Goal: Task Accomplishment & Management: Use online tool/utility

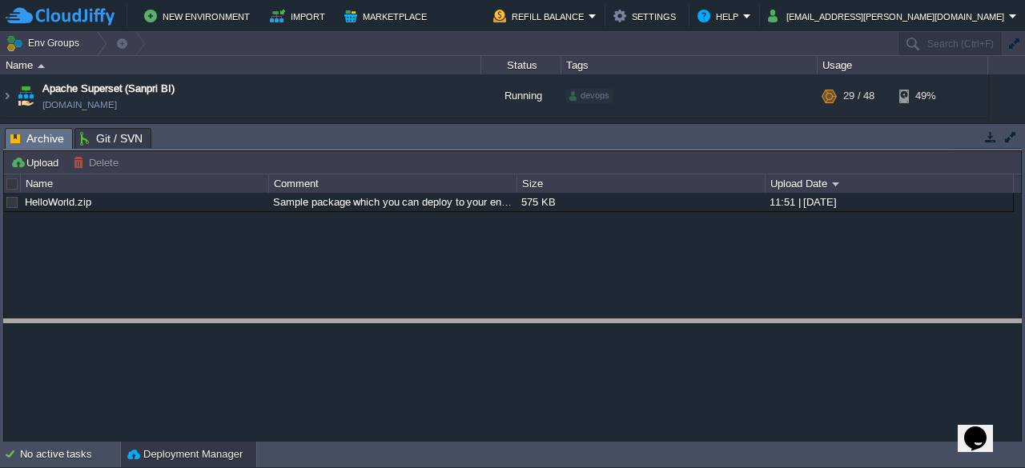
drag, startPoint x: 601, startPoint y: 138, endPoint x: 618, endPoint y: 335, distance: 198.4
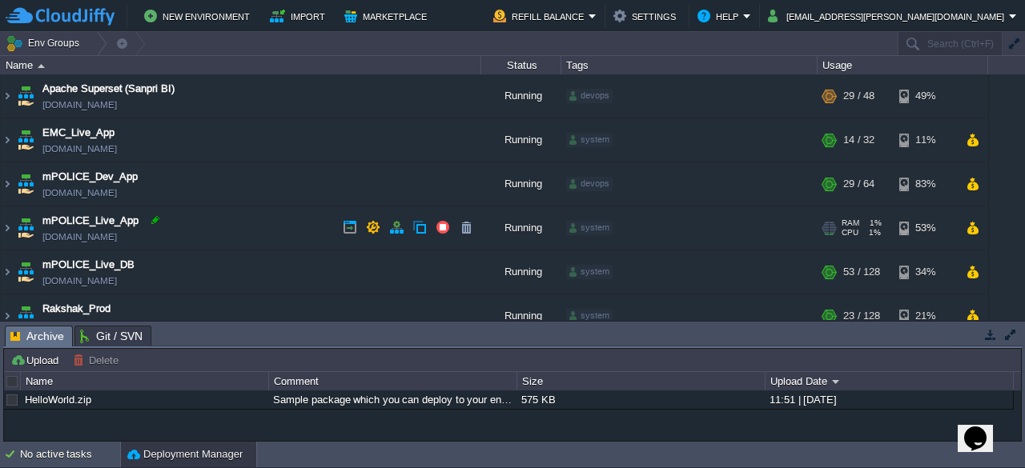
click at [157, 225] on div at bounding box center [155, 220] width 14 height 14
drag, startPoint x: 195, startPoint y: 246, endPoint x: 211, endPoint y: 228, distance: 23.8
click at [195, 246] on td "mPOLICE_Live_App [DOMAIN_NAME]" at bounding box center [241, 229] width 480 height 44
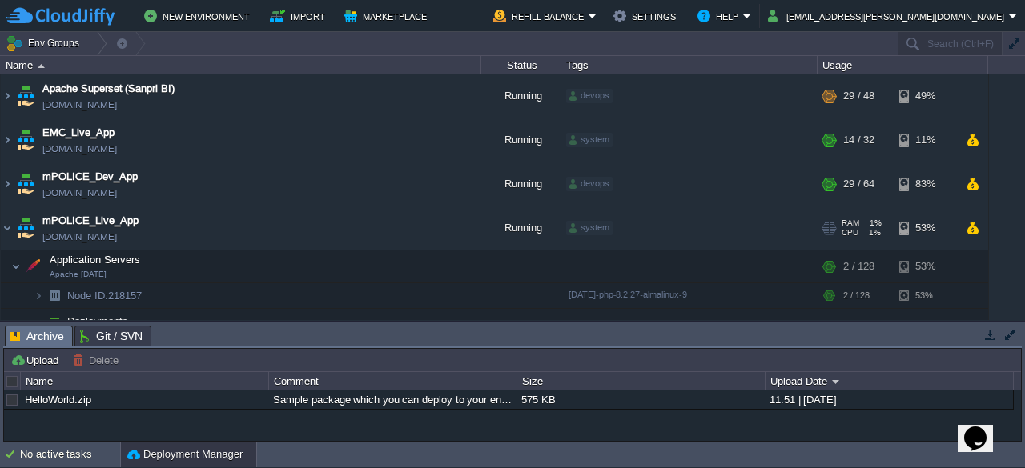
click at [211, 228] on td "mPOLICE_Live_App [DOMAIN_NAME]" at bounding box center [241, 229] width 480 height 44
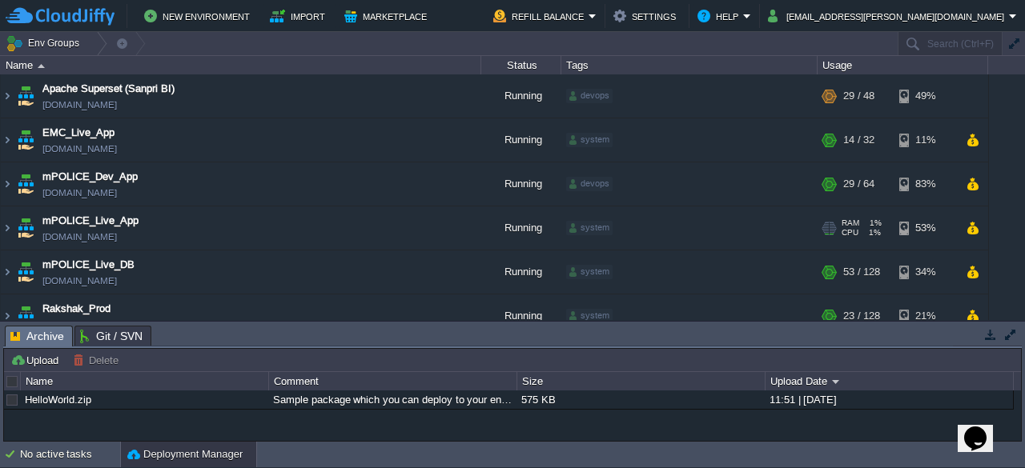
click at [211, 228] on td "mPOLICE_Live_App [DOMAIN_NAME]" at bounding box center [241, 229] width 480 height 44
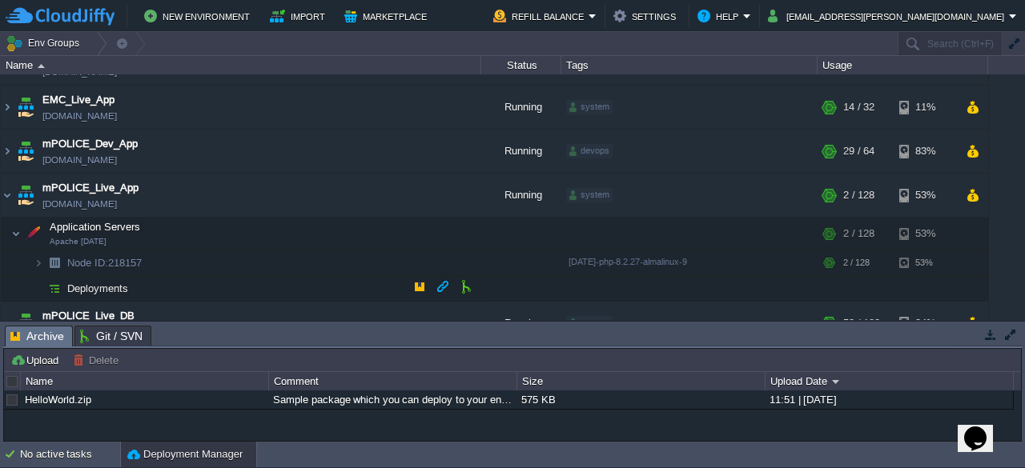
scroll to position [42, 0]
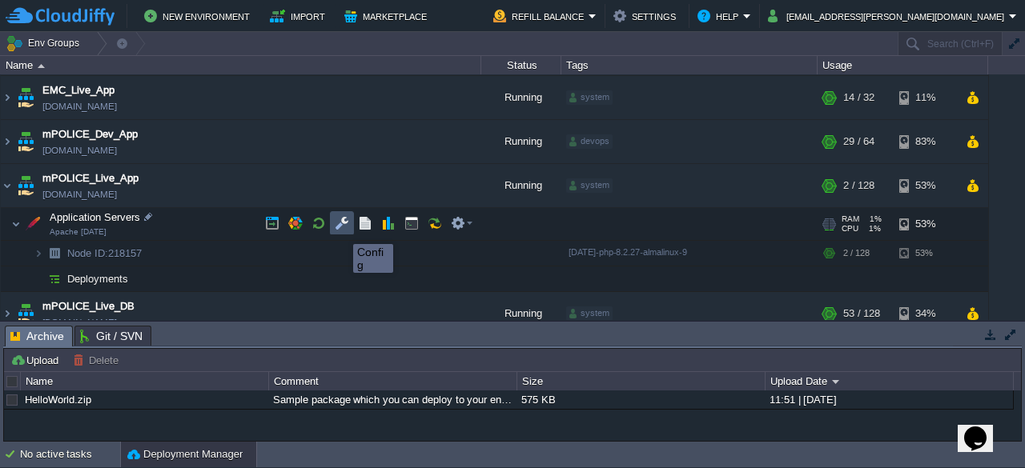
click at [341, 230] on button "button" at bounding box center [342, 223] width 14 height 14
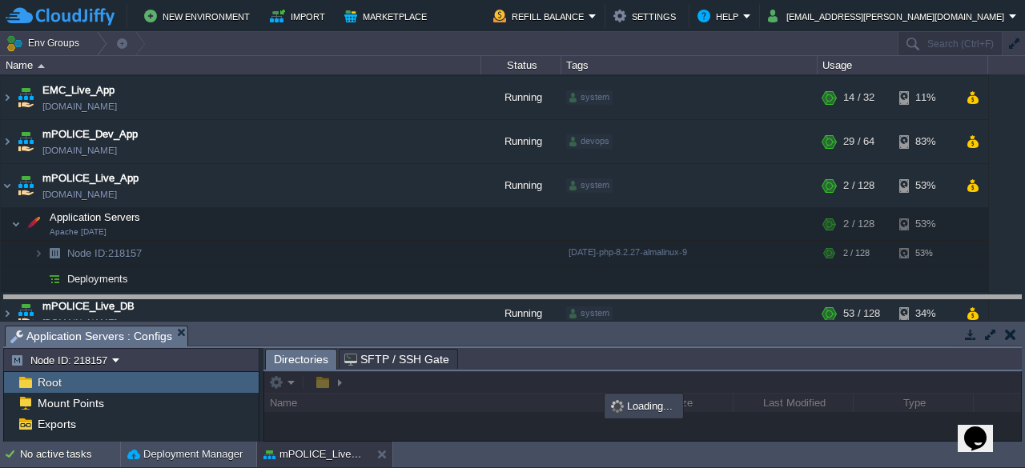
drag, startPoint x: 617, startPoint y: 334, endPoint x: 586, endPoint y: 201, distance: 136.5
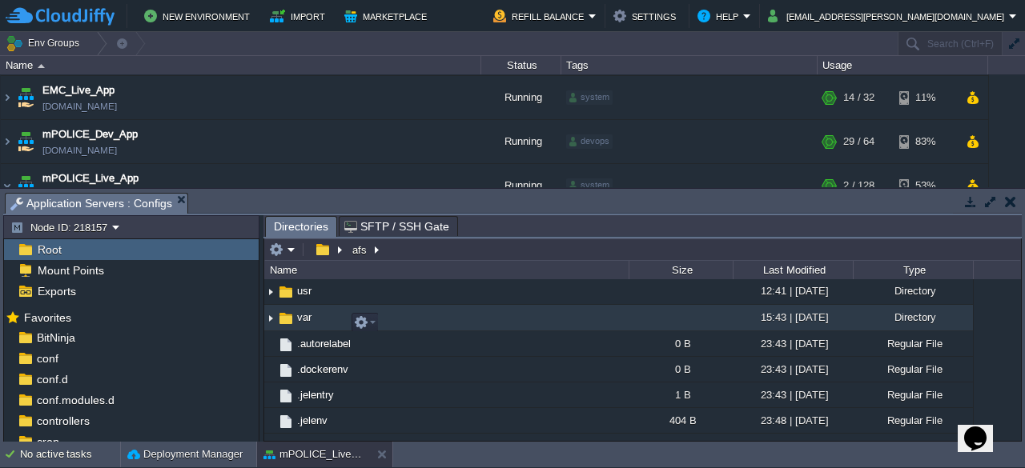
scroll to position [533, 0]
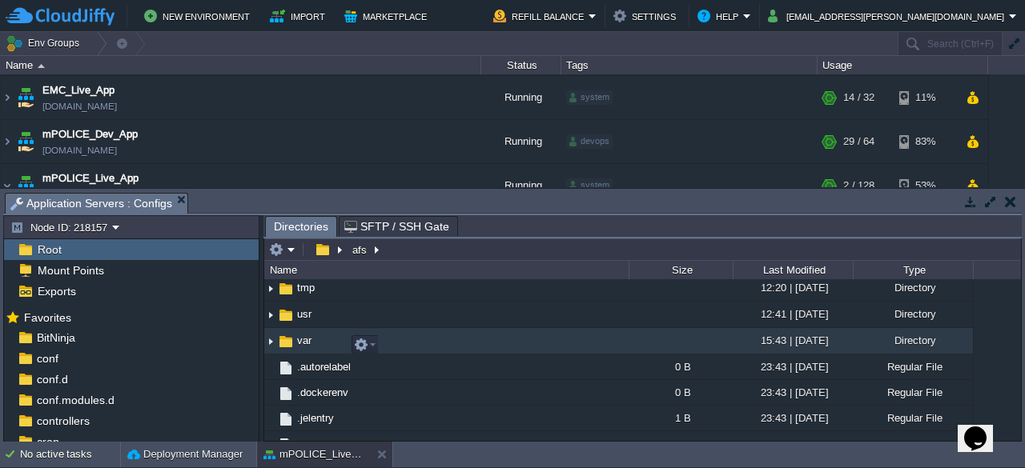
click at [306, 347] on span "var" at bounding box center [304, 341] width 19 height 14
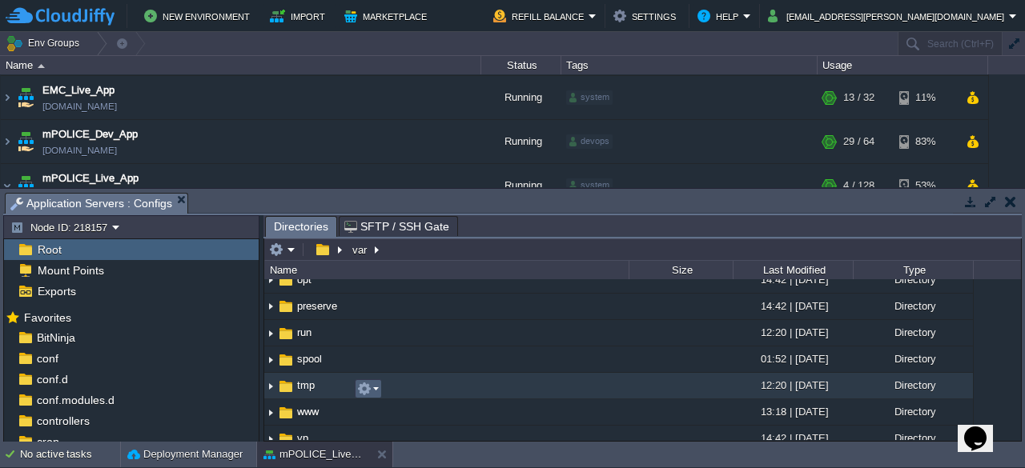
scroll to position [423, 0]
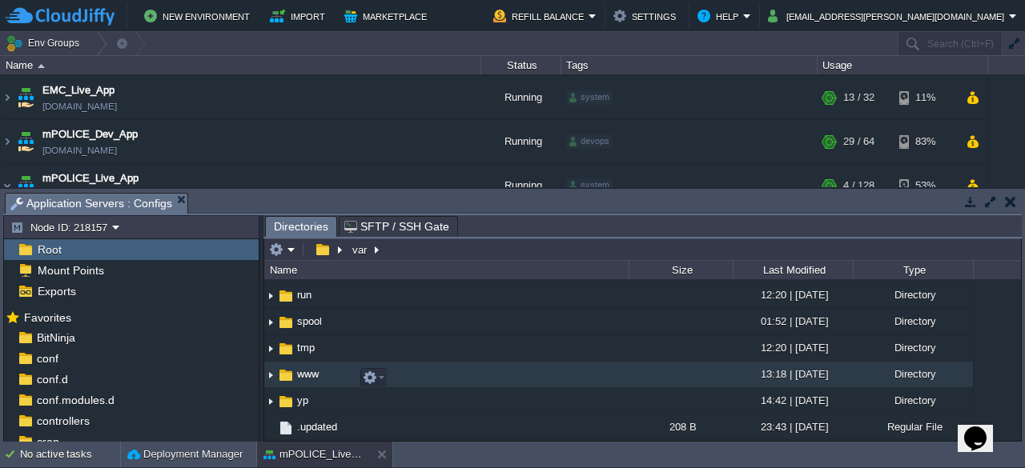
click at [303, 373] on span "www" at bounding box center [308, 374] width 26 height 14
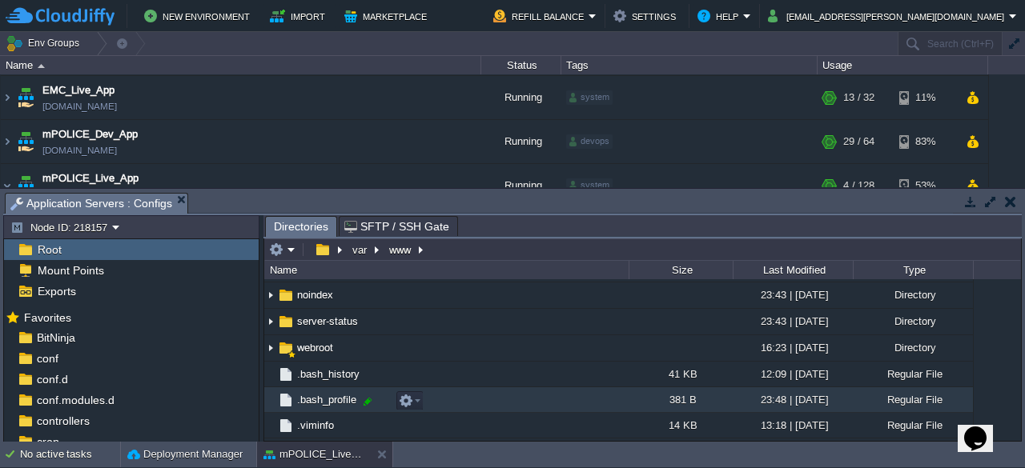
scroll to position [285, 0]
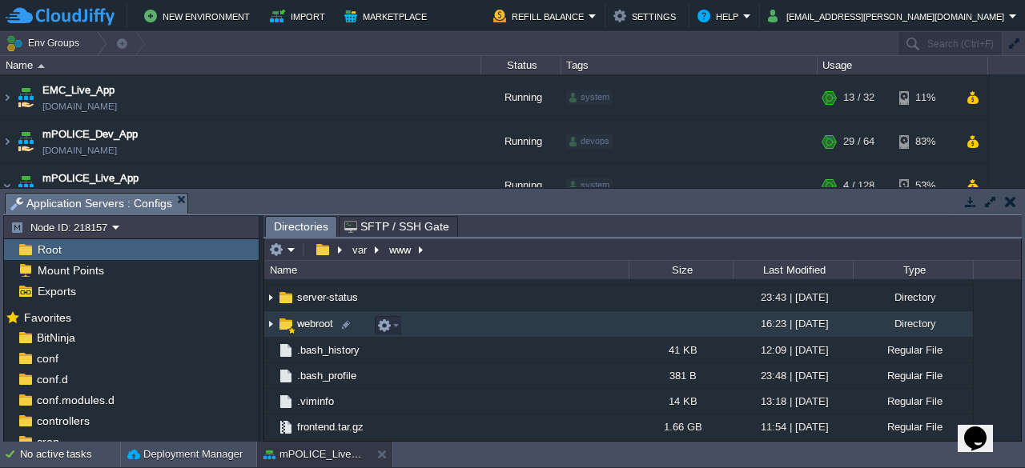
click at [311, 325] on span "webroot" at bounding box center [315, 324] width 41 height 14
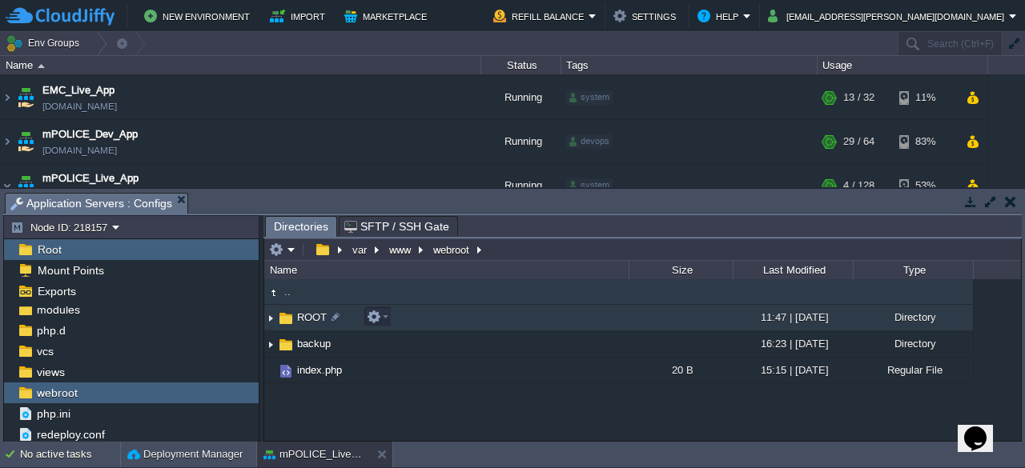
click at [307, 319] on span "ROOT" at bounding box center [312, 318] width 34 height 14
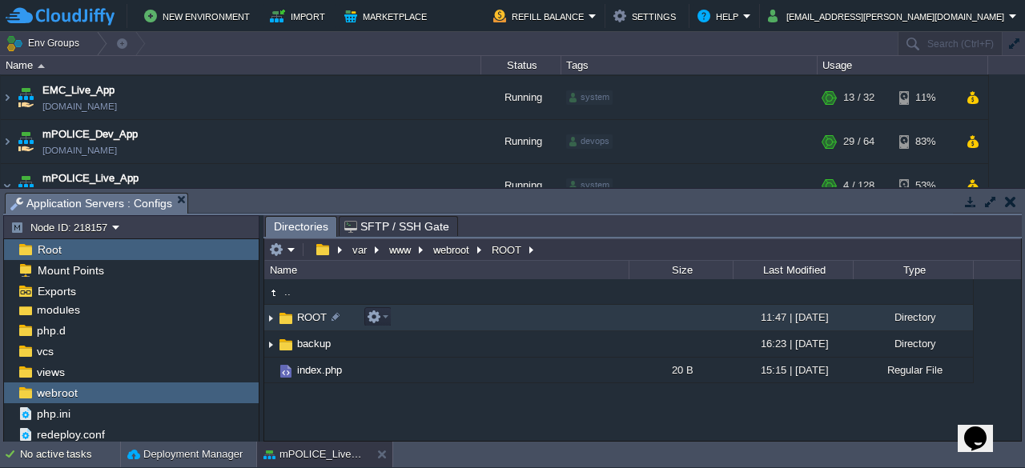
click at [307, 319] on span "ROOT" at bounding box center [312, 318] width 34 height 14
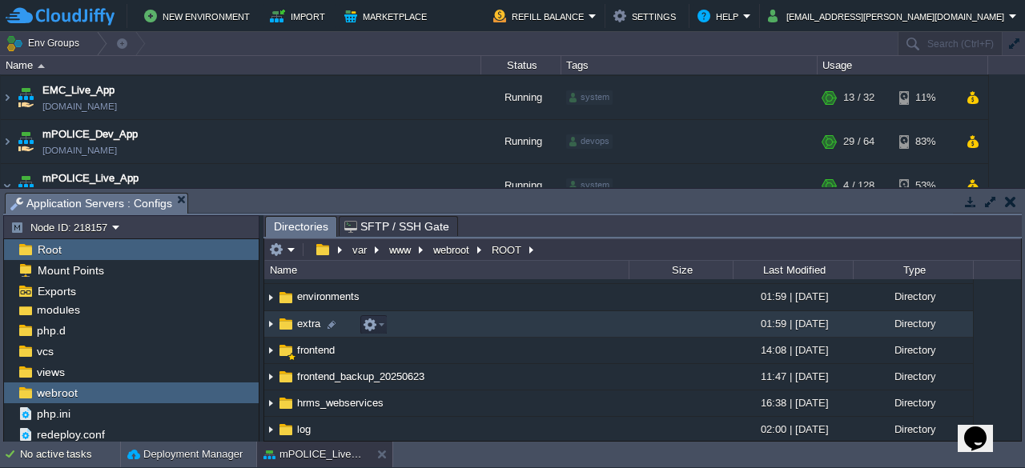
scroll to position [201, 0]
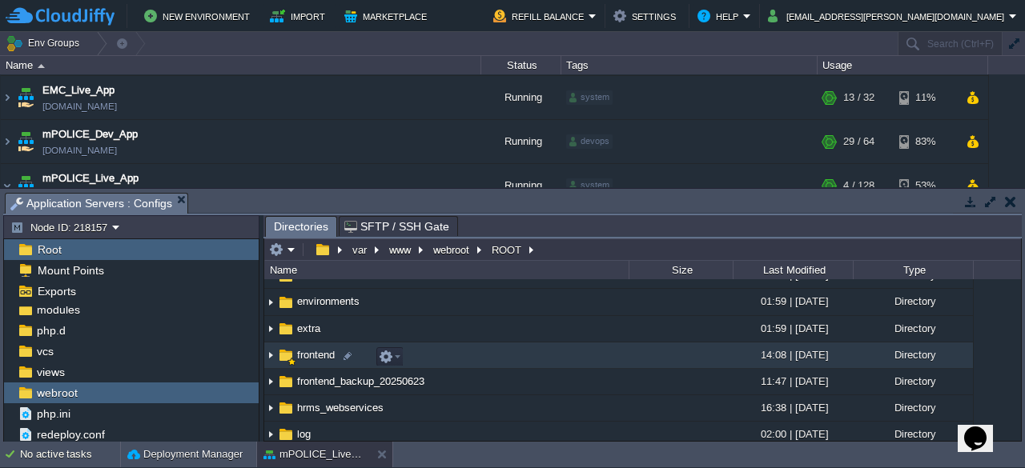
click at [306, 356] on span "frontend" at bounding box center [316, 355] width 42 height 14
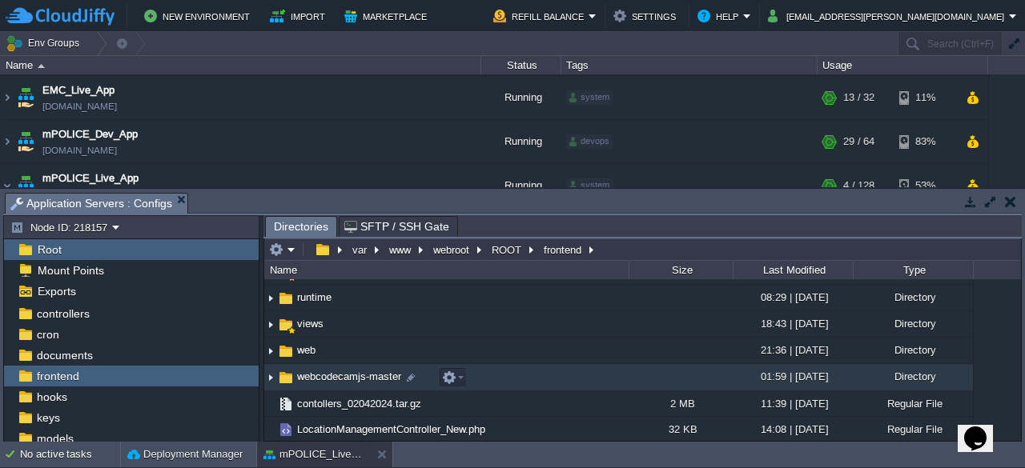
scroll to position [158, 0]
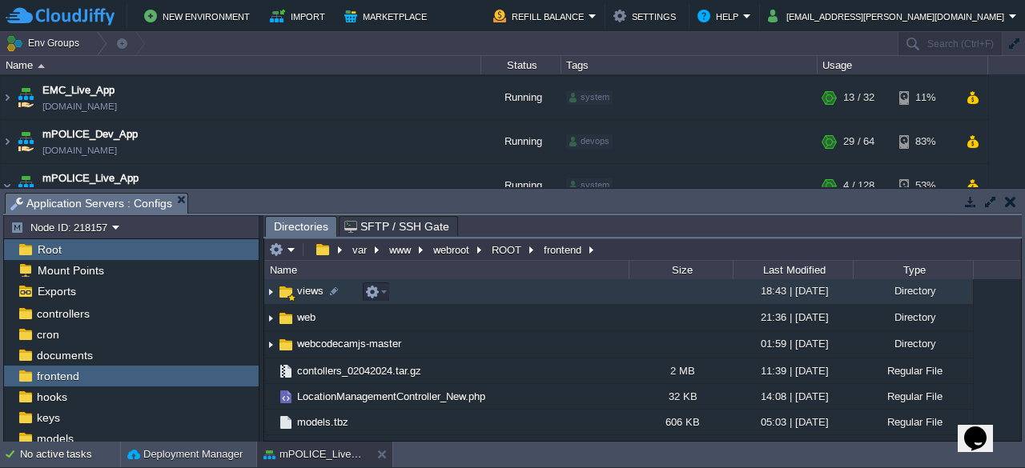
click at [304, 293] on span "views" at bounding box center [310, 291] width 31 height 14
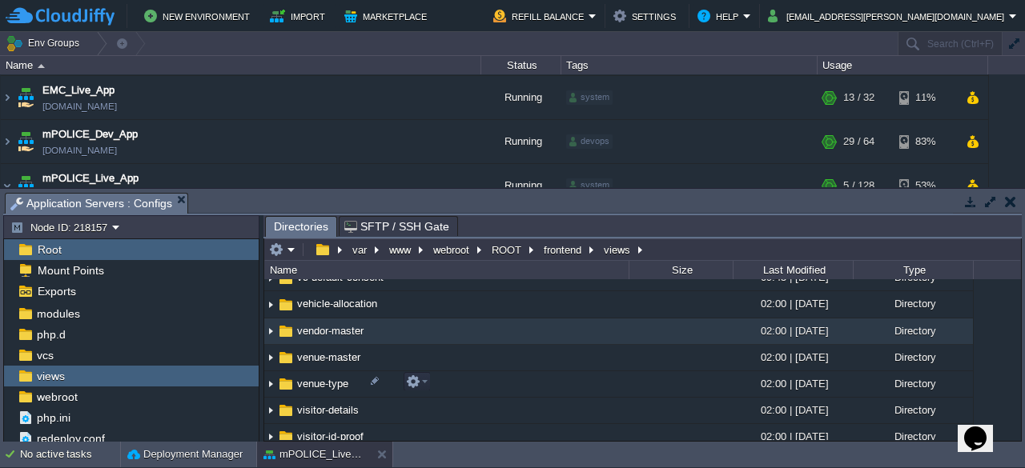
scroll to position [7364, 0]
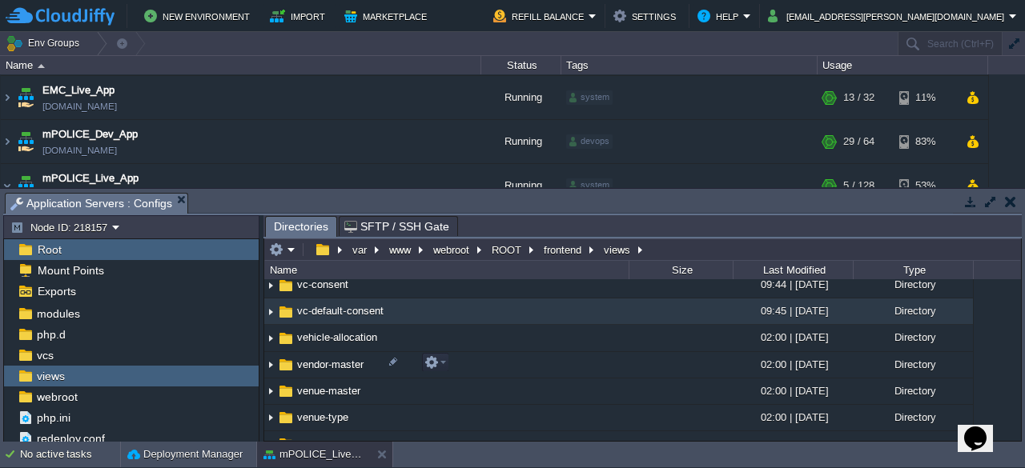
click at [328, 318] on span "vc-default-consent" at bounding box center [340, 311] width 91 height 14
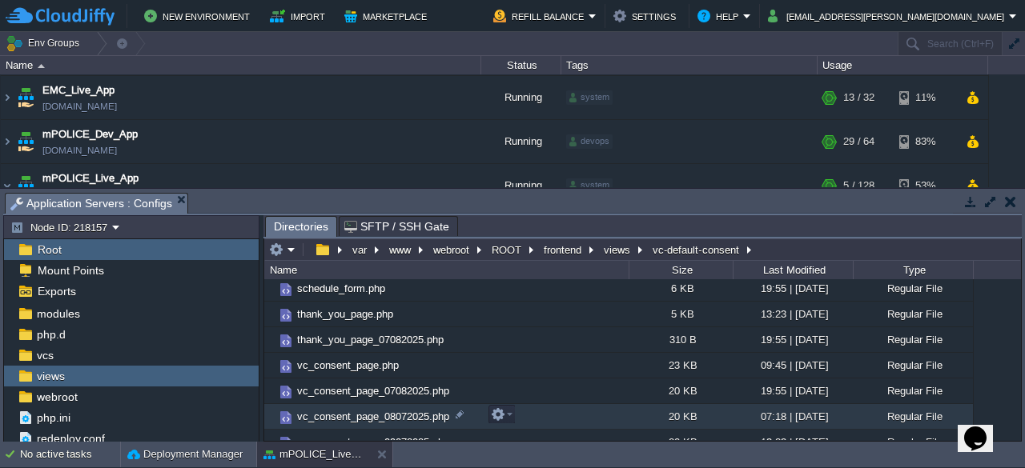
scroll to position [67, 0]
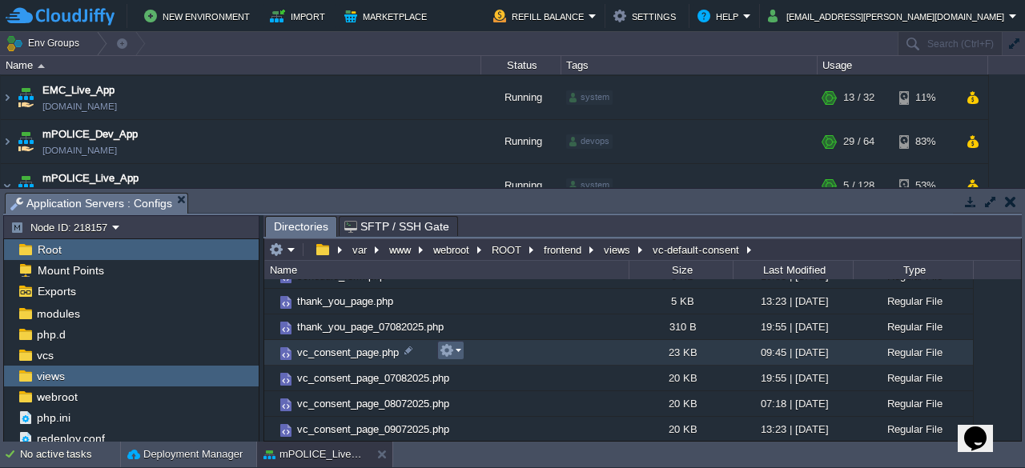
click at [458, 353] on em at bounding box center [450, 350] width 22 height 14
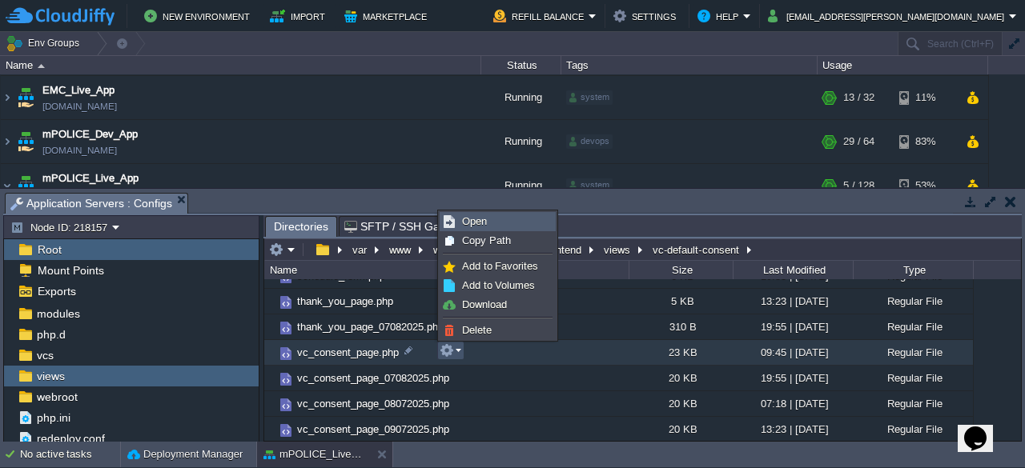
click at [487, 225] on link "Open" at bounding box center [497, 222] width 114 height 18
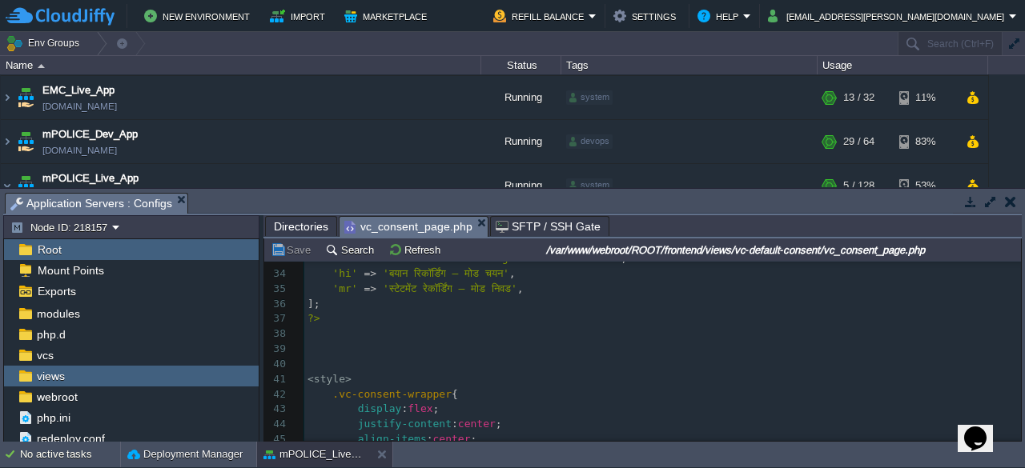
scroll to position [0, 0]
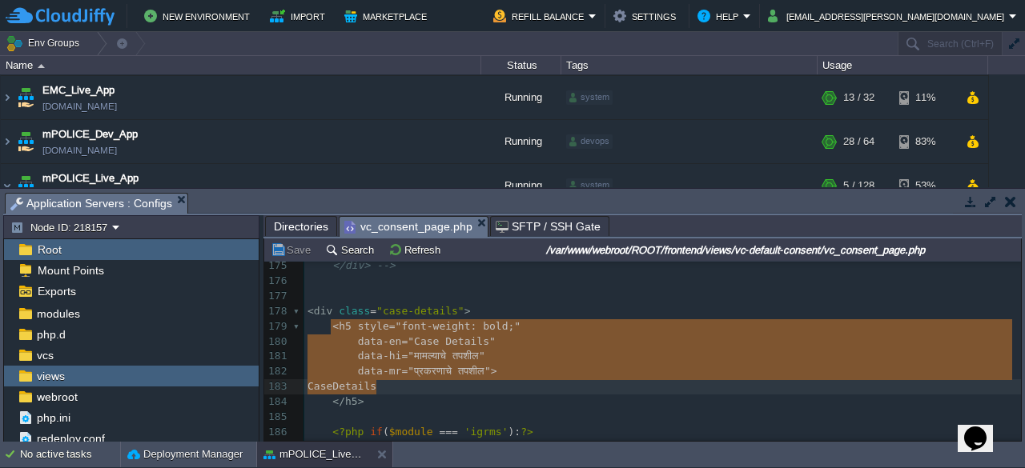
type textarea "<h5 style="font-weight: bold;" data-en="Case Details" data-hi="मामल्याचे तपशील"…"
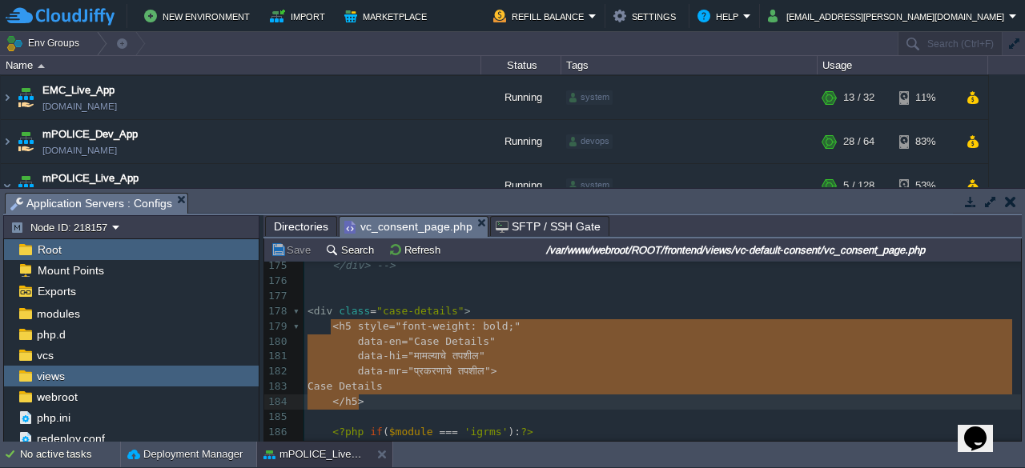
drag, startPoint x: 331, startPoint y: 330, endPoint x: 382, endPoint y: 399, distance: 86.0
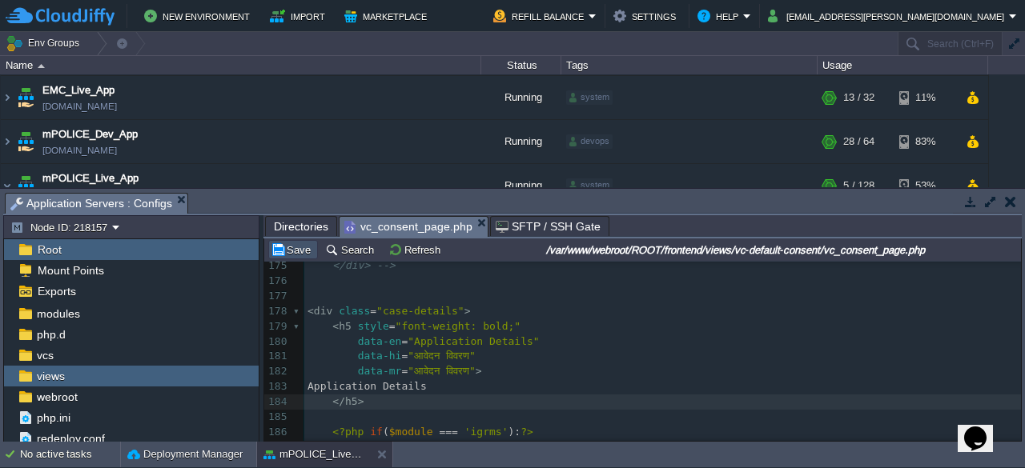
click at [295, 251] on button "Save" at bounding box center [293, 250] width 45 height 14
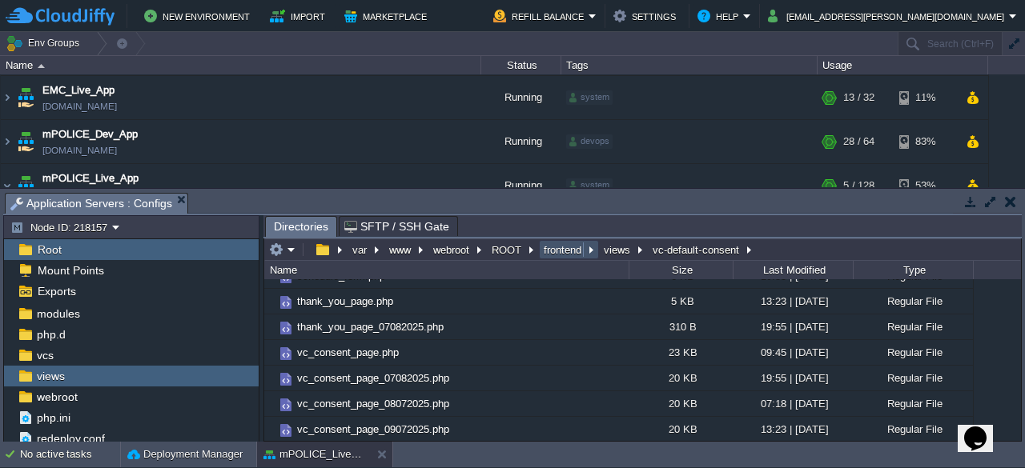
click at [562, 250] on button "frontend" at bounding box center [563, 250] width 44 height 14
